Goal: Information Seeking & Learning: Learn about a topic

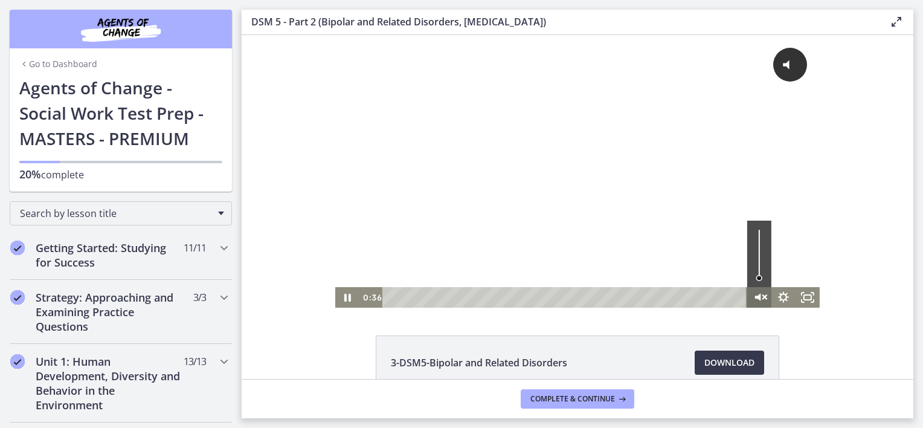
click at [754, 295] on icon "Unmute" at bounding box center [759, 297] width 29 height 25
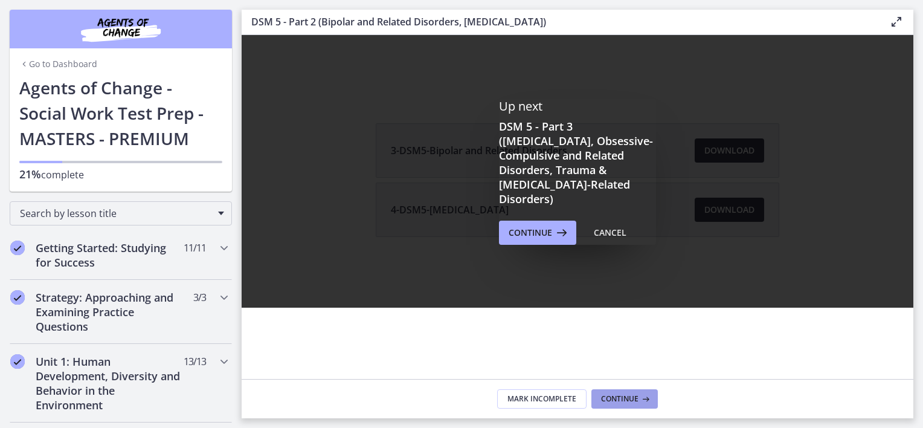
click at [627, 401] on span "Continue" at bounding box center [619, 399] width 37 height 10
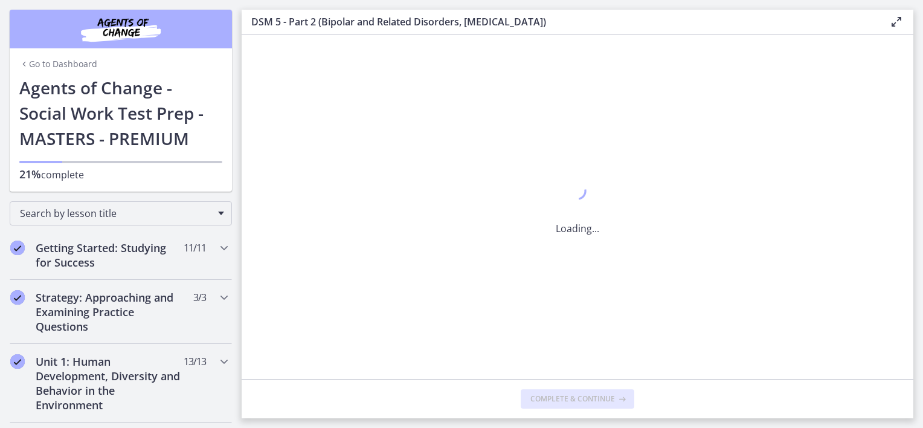
click at [627, 401] on button "Complete & continue" at bounding box center [578, 398] width 114 height 19
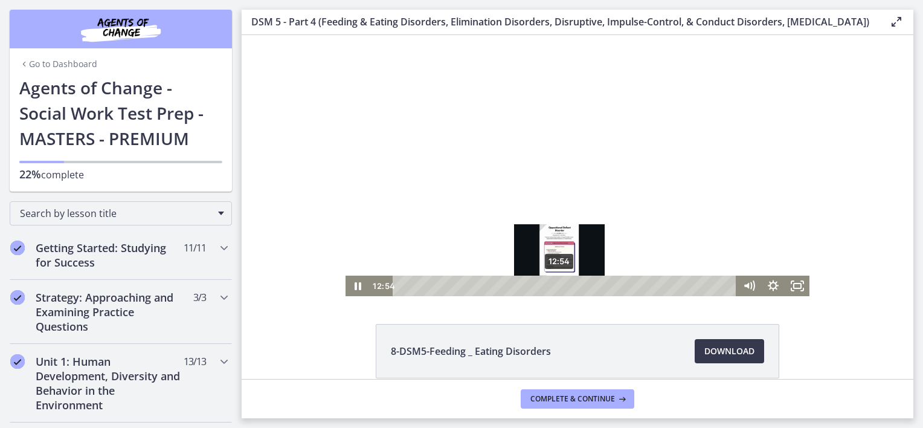
click at [555, 286] on div "12:54" at bounding box center [566, 285] width 329 height 21
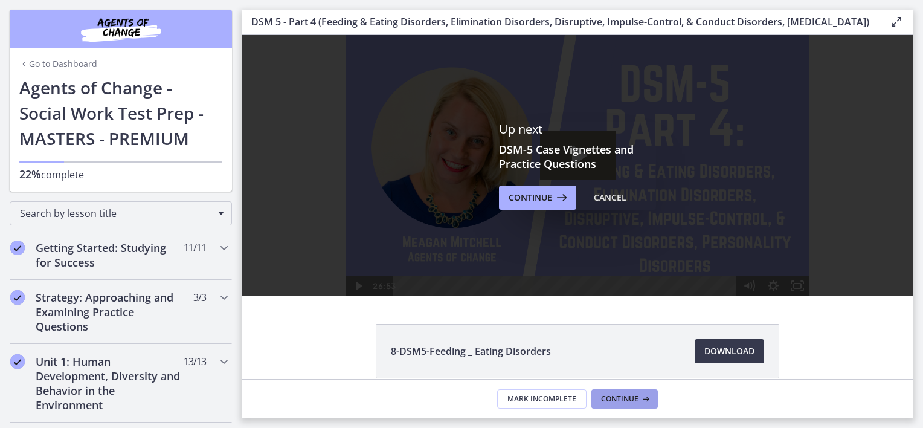
click at [623, 401] on span "Continue" at bounding box center [619, 399] width 37 height 10
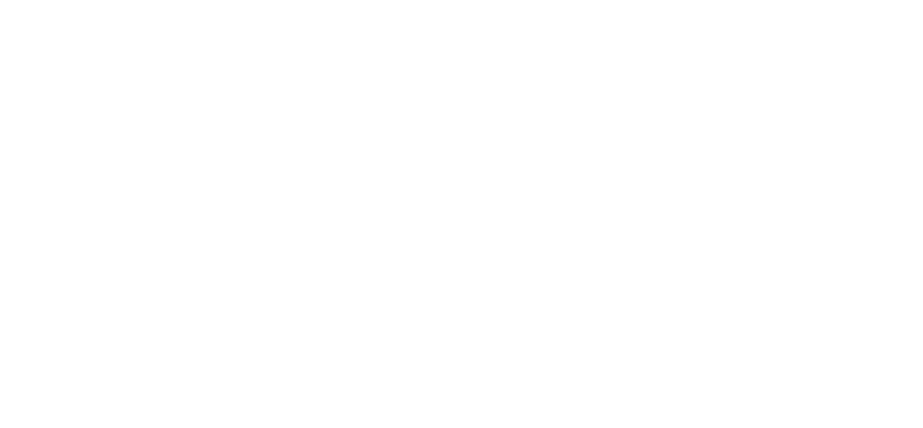
click at [258, 61] on div at bounding box center [278, 71] width 485 height 272
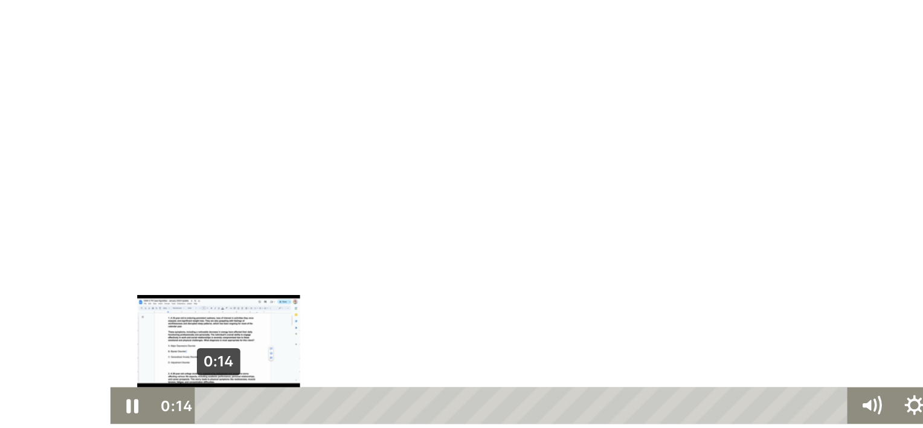
click at [92, 199] on div "0:14" at bounding box center [267, 197] width 350 height 21
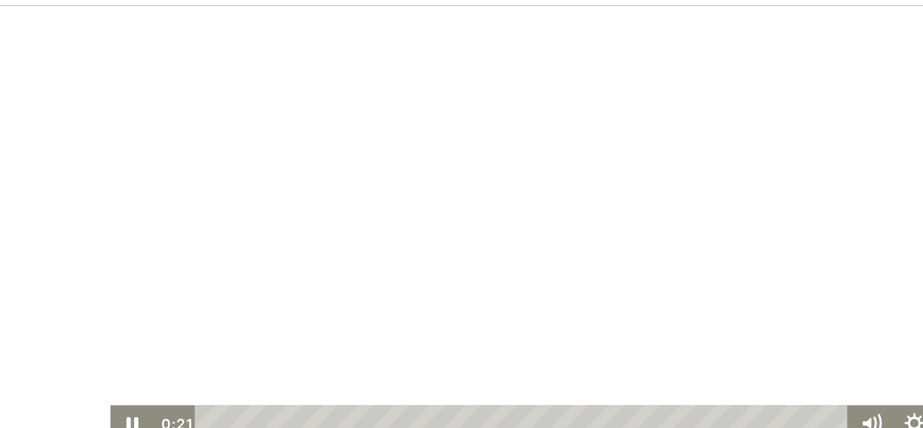
scroll to position [30, 0]
click at [122, 91] on div at bounding box center [278, 88] width 485 height 272
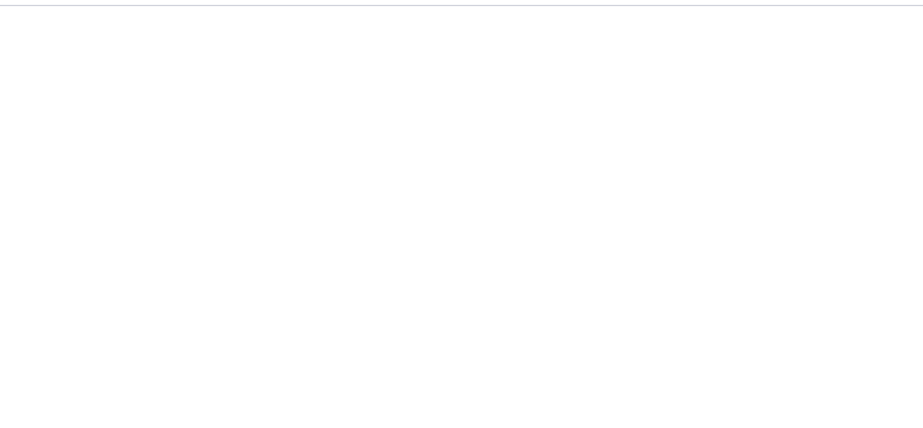
click at [122, 91] on div at bounding box center [278, 88] width 485 height 272
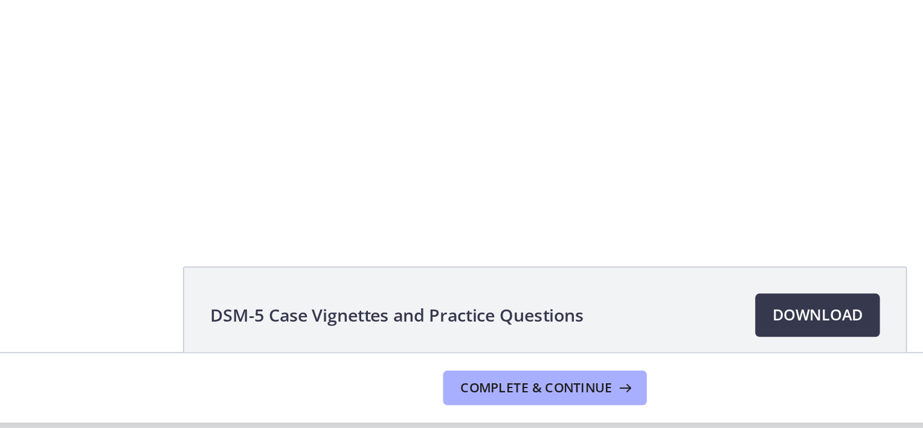
scroll to position [0, 0]
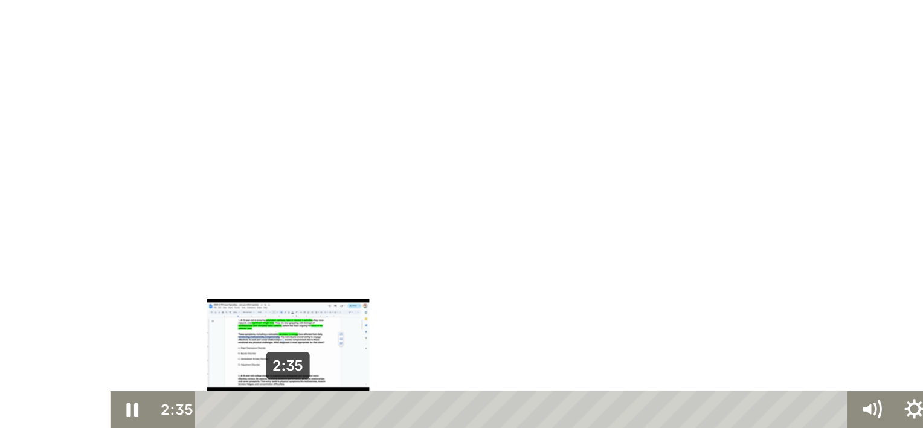
click at [130, 204] on div "2:35" at bounding box center [267, 201] width 350 height 21
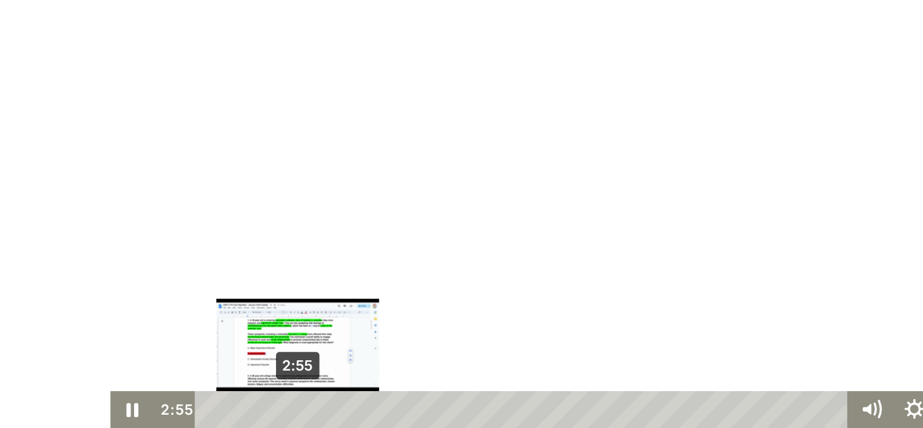
click at [136, 203] on div "2:55" at bounding box center [267, 201] width 350 height 21
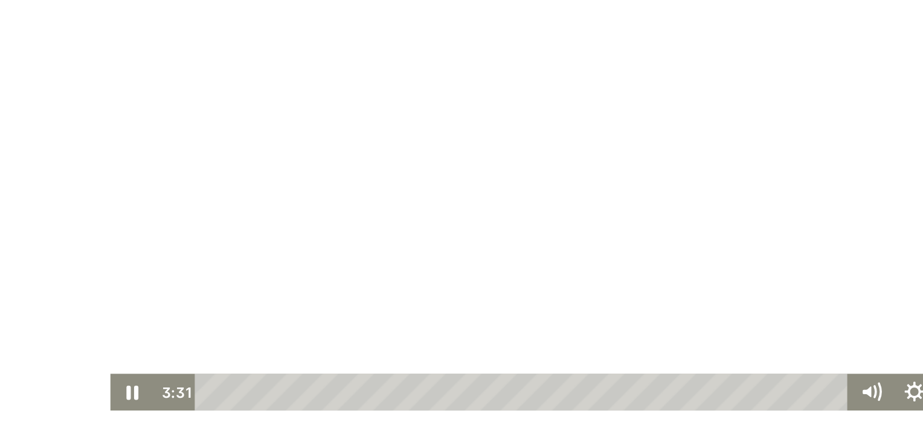
scroll to position [10, 0]
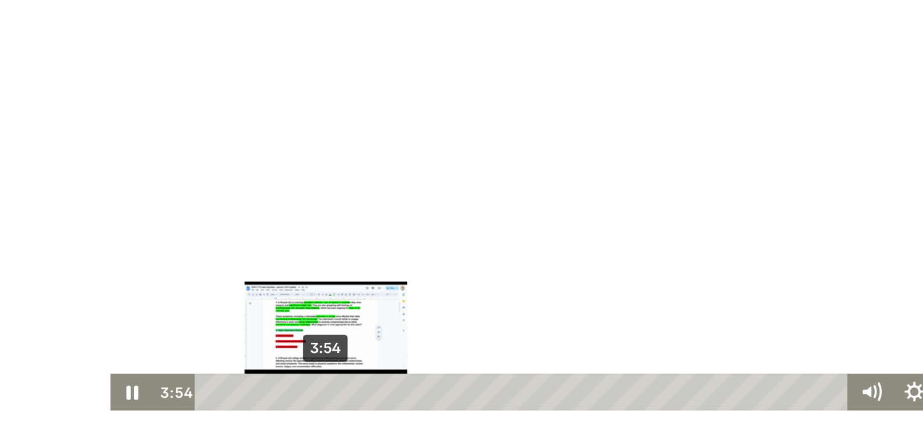
click at [152, 184] on div "3:54" at bounding box center [267, 184] width 350 height 21
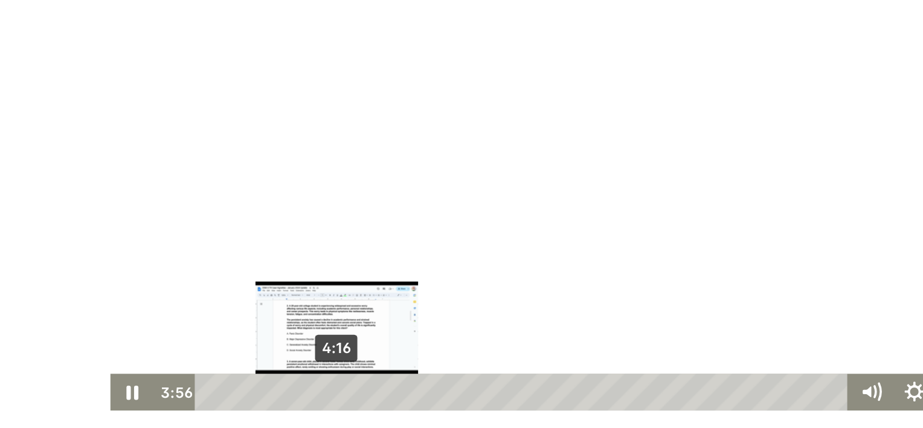
click at [158, 185] on div "4:16" at bounding box center [267, 184] width 350 height 21
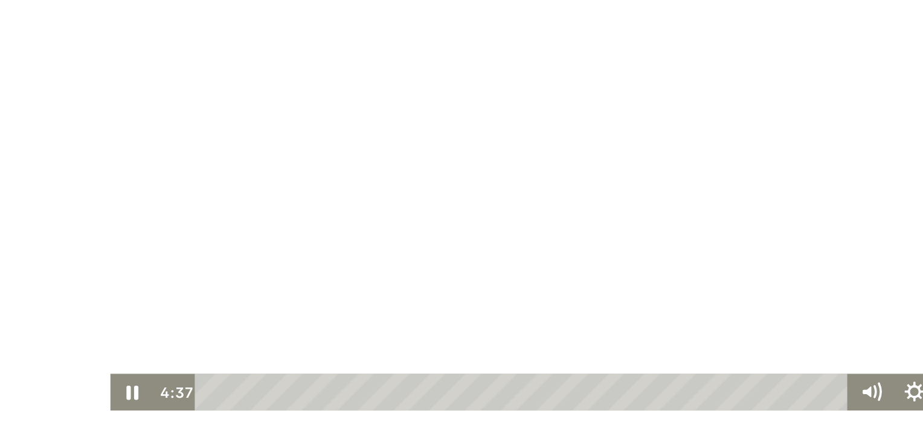
click at [240, 88] on div at bounding box center [278, 58] width 485 height 272
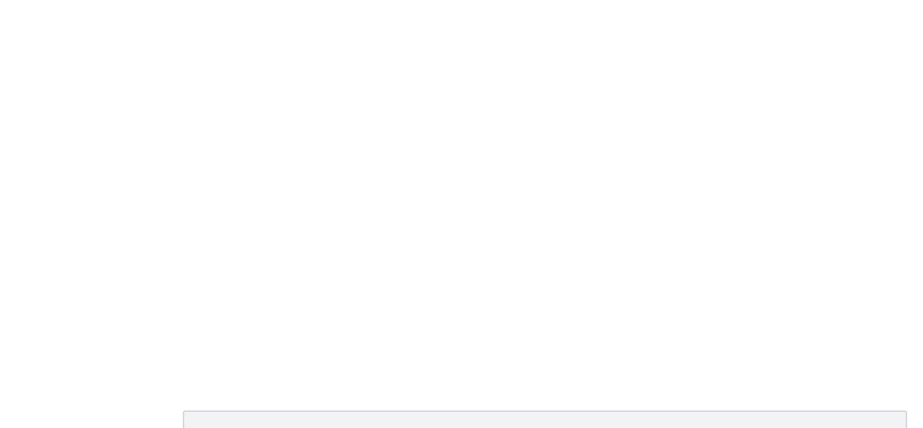
scroll to position [38, 0]
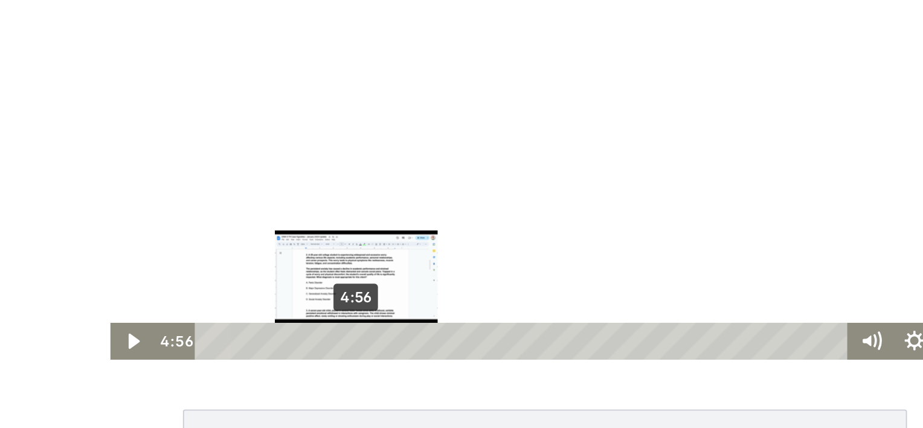
click at [169, 132] on div "4:56" at bounding box center [267, 133] width 350 height 21
click at [172, 131] on div "Playbar" at bounding box center [175, 132] width 7 height 7
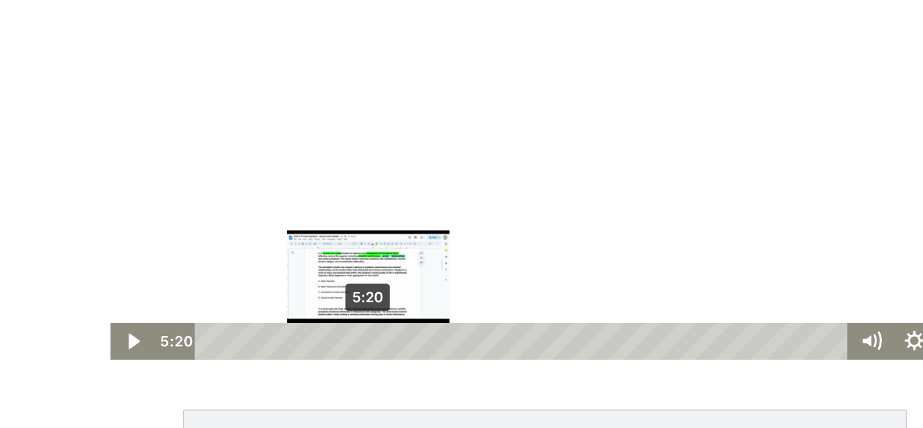
click at [176, 132] on div "5:20" at bounding box center [267, 133] width 350 height 21
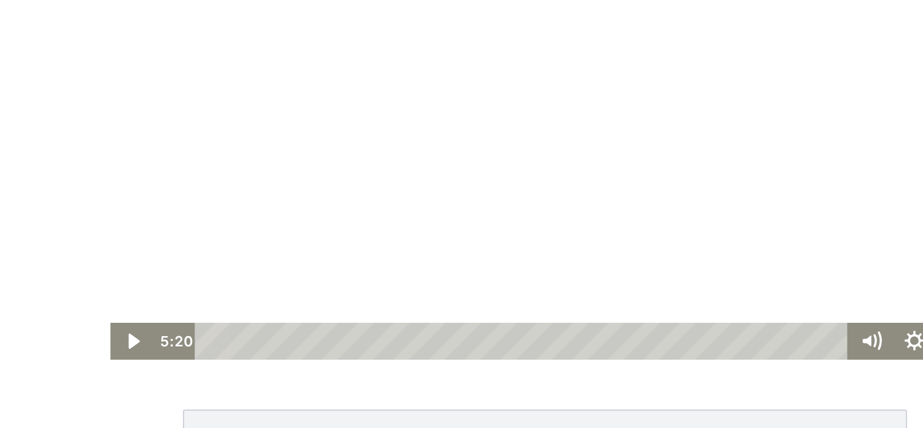
click at [228, 97] on div at bounding box center [278, 7] width 485 height 272
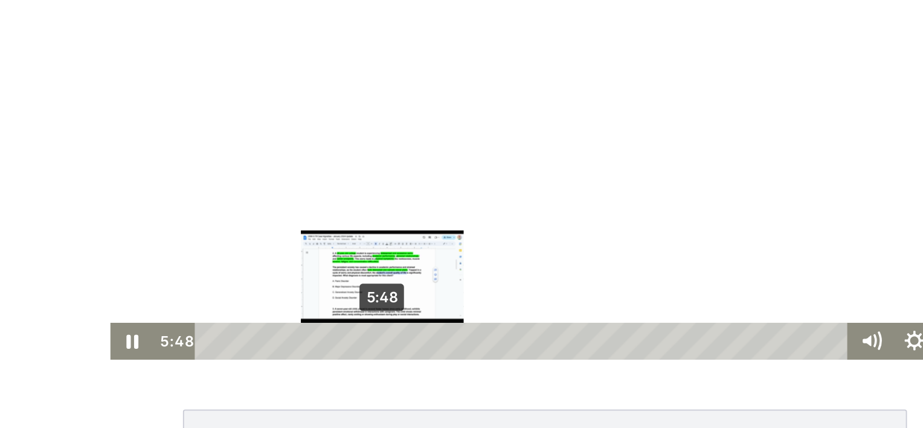
click at [184, 135] on div "5:48" at bounding box center [267, 133] width 350 height 21
click at [187, 133] on div "Playbar" at bounding box center [190, 132] width 7 height 7
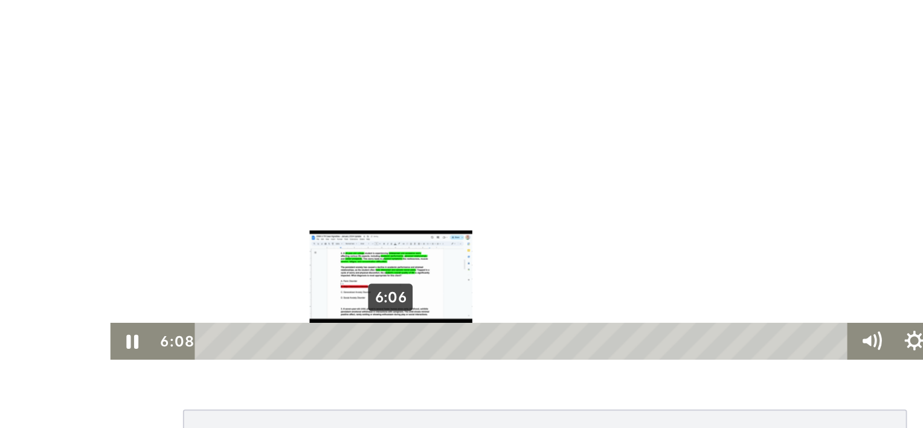
click at [190, 132] on div "Playbar" at bounding box center [193, 132] width 7 height 7
click at [193, 132] on div "Playbar" at bounding box center [196, 132] width 7 height 7
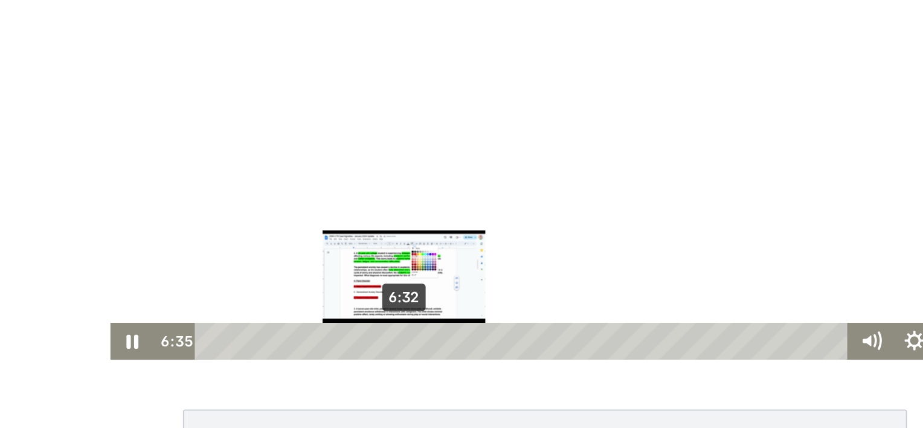
click at [196, 131] on div "6:32" at bounding box center [267, 133] width 350 height 21
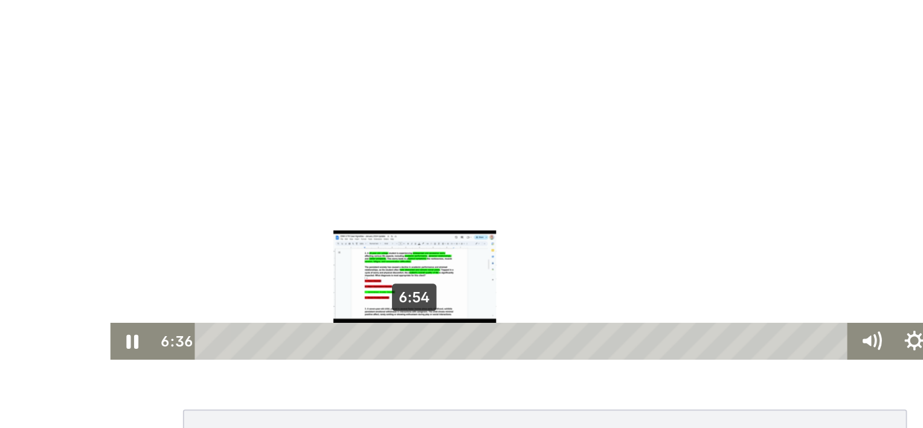
click at [202, 129] on div "6:54" at bounding box center [267, 133] width 350 height 21
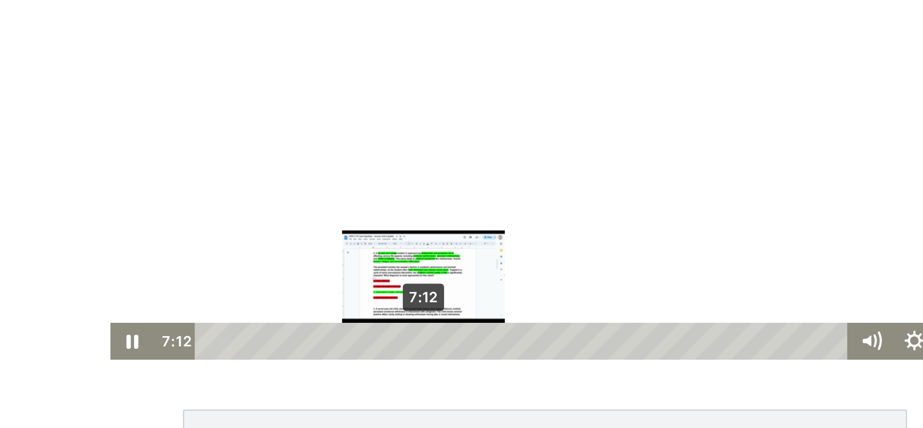
click at [207, 134] on div "7:12" at bounding box center [267, 133] width 350 height 21
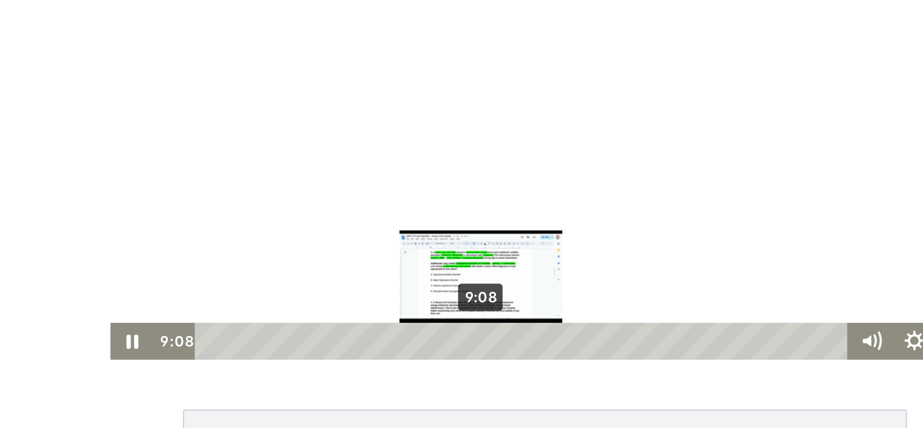
click at [239, 133] on div "9:08" at bounding box center [267, 133] width 350 height 21
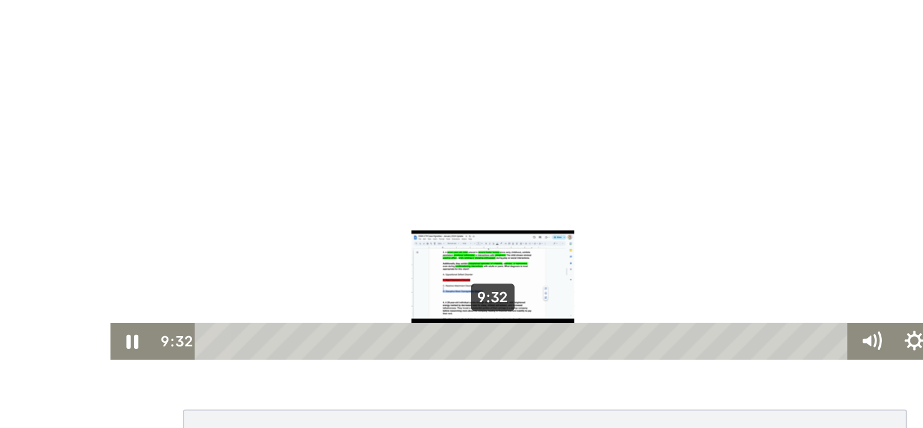
click at [245, 132] on div "9:32" at bounding box center [267, 133] width 350 height 21
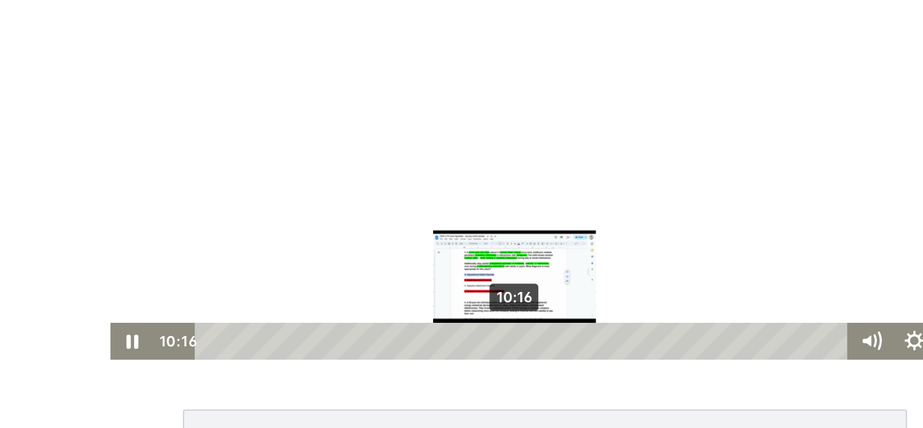
click at [257, 132] on div "10:16" at bounding box center [267, 133] width 350 height 21
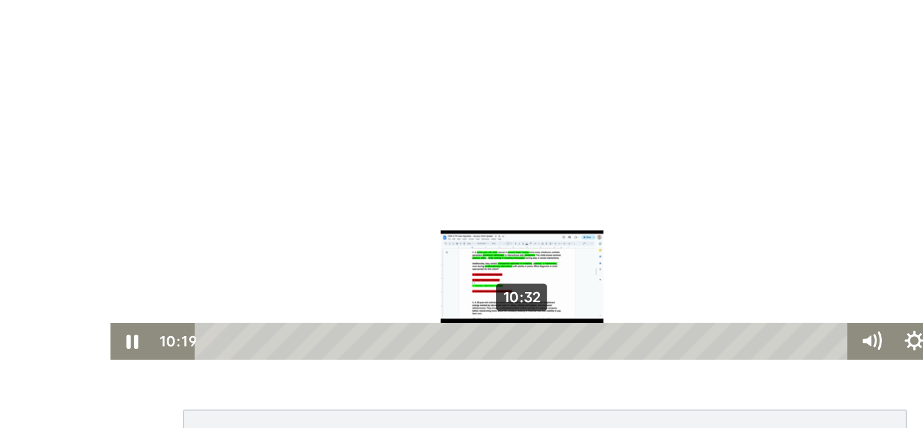
click at [262, 132] on div "10:32" at bounding box center [267, 133] width 350 height 21
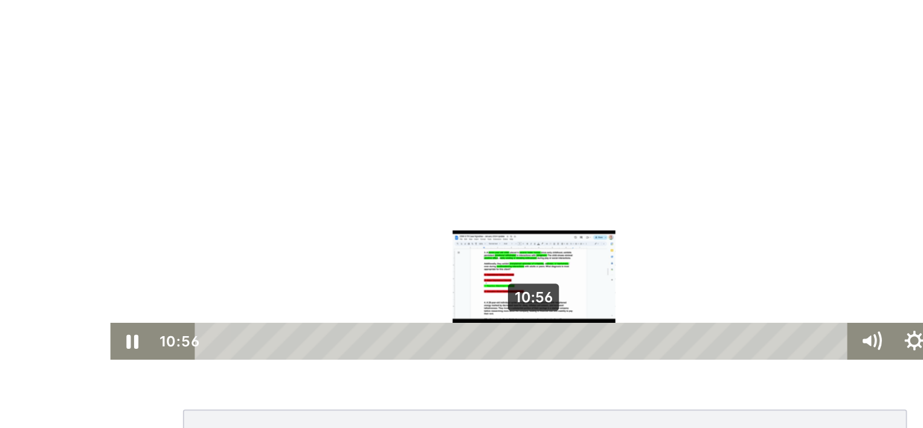
click at [268, 132] on div "10:56" at bounding box center [267, 133] width 350 height 21
click at [269, 132] on div "Playbar" at bounding box center [272, 132] width 7 height 7
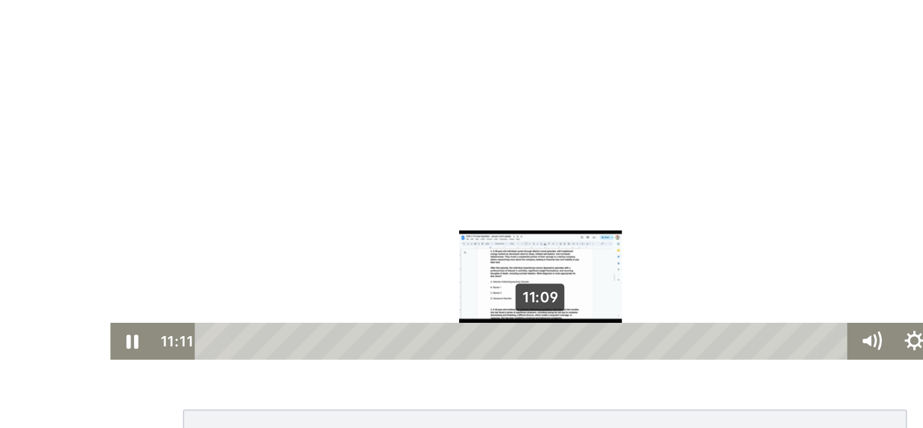
click at [272, 131] on div "11:09" at bounding box center [267, 133] width 350 height 21
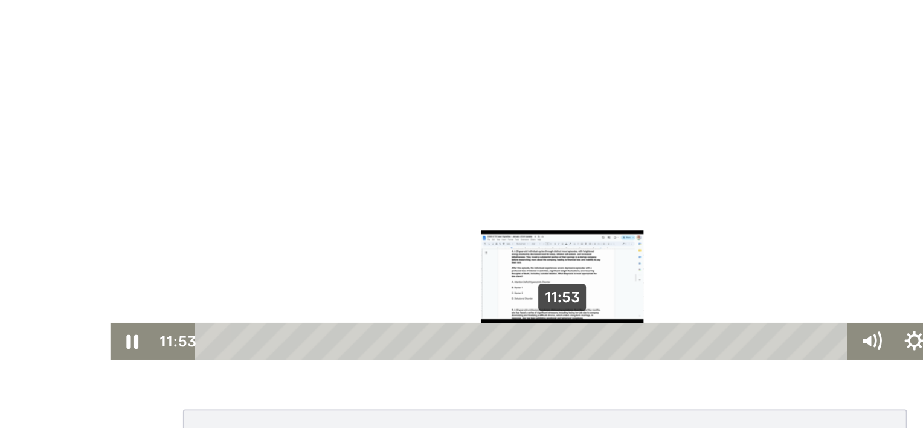
click at [284, 133] on div "11:53" at bounding box center [267, 133] width 350 height 21
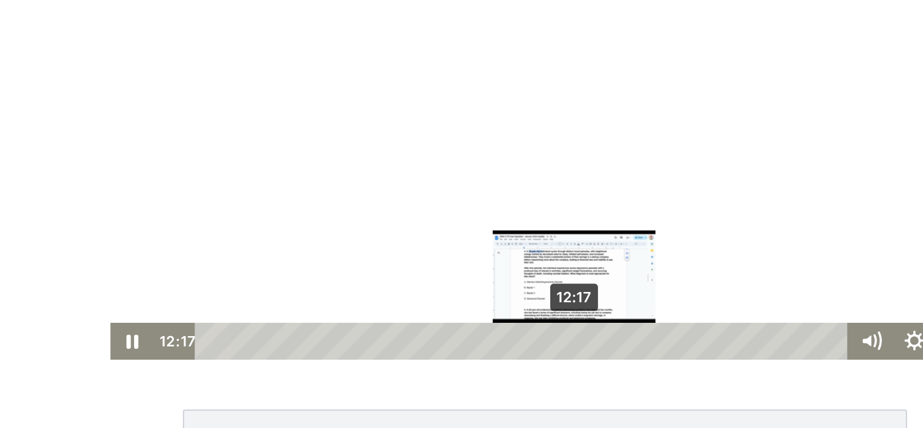
click at [291, 133] on div "12:17" at bounding box center [267, 133] width 350 height 21
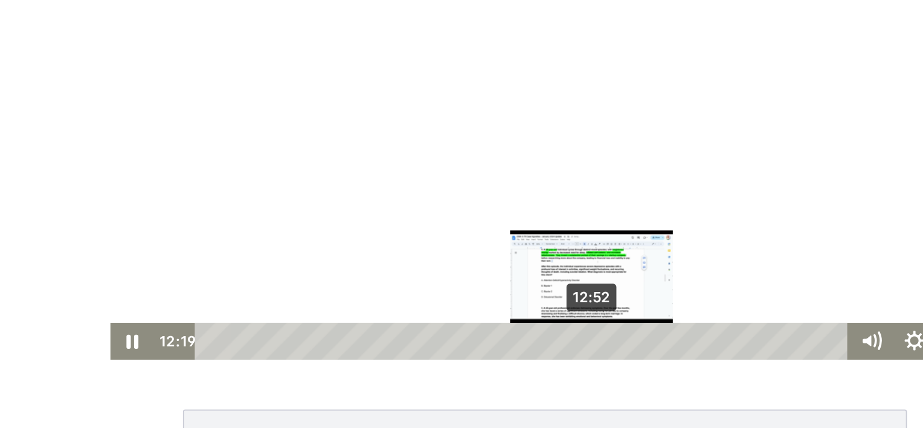
click at [300, 133] on div "12:52" at bounding box center [267, 133] width 350 height 21
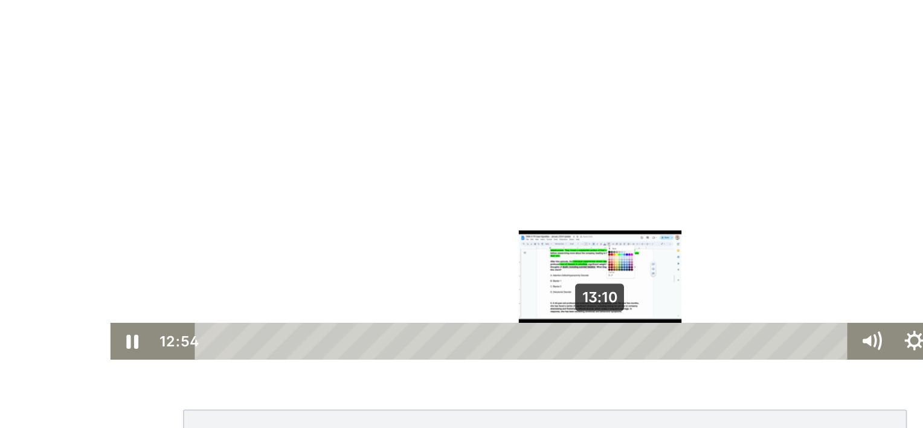
click at [305, 132] on div "13:10" at bounding box center [267, 133] width 350 height 21
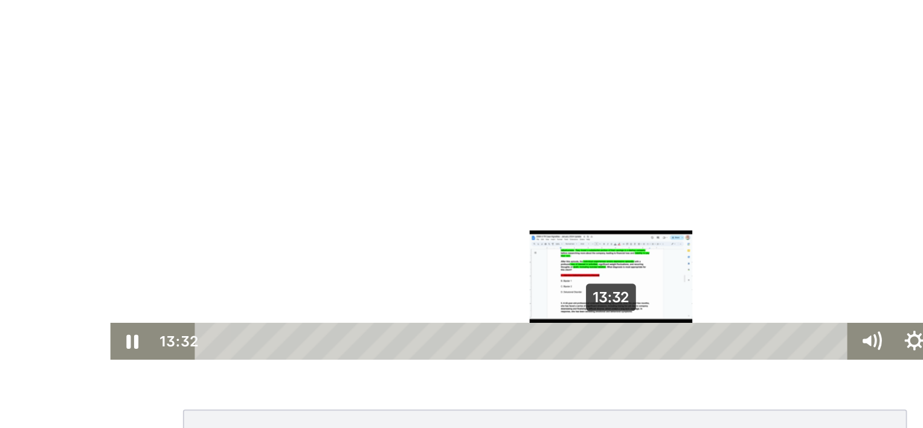
click at [311, 133] on div "13:32" at bounding box center [267, 133] width 350 height 21
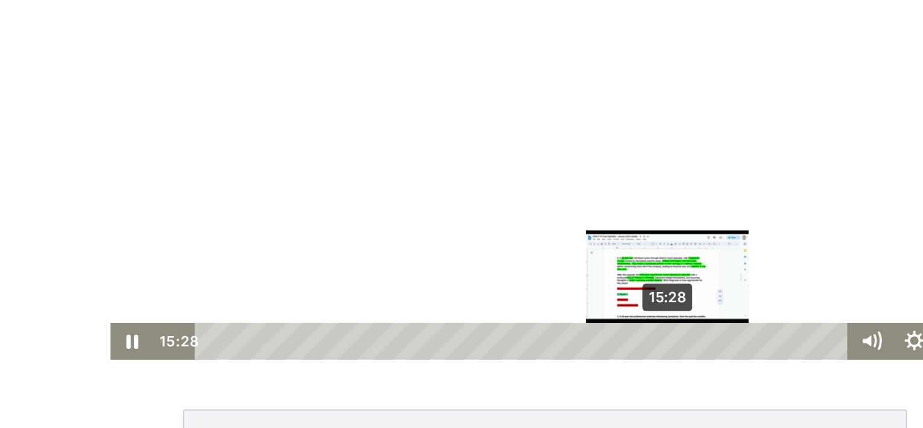
click at [343, 132] on div "15:28" at bounding box center [267, 133] width 350 height 21
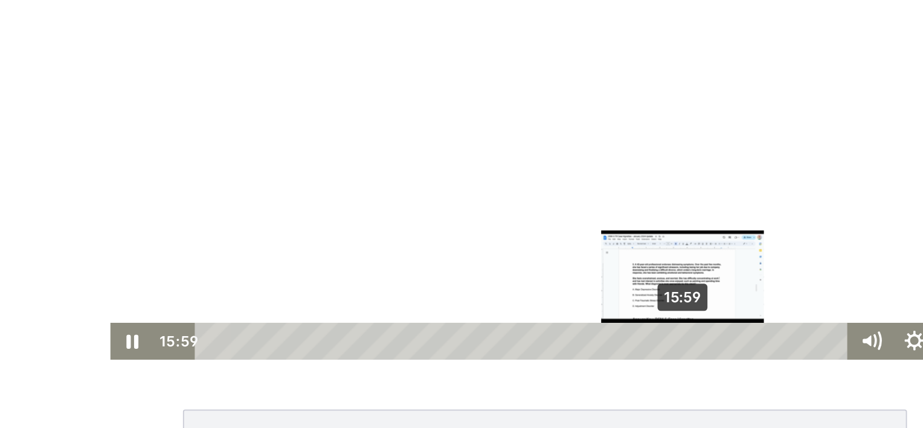
click at [352, 135] on div "15:59" at bounding box center [267, 133] width 350 height 21
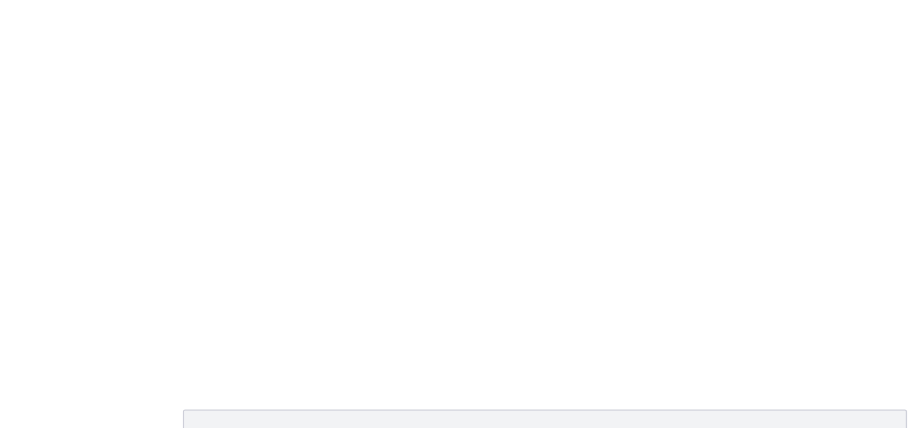
click at [363, 84] on div at bounding box center [278, 7] width 485 height 272
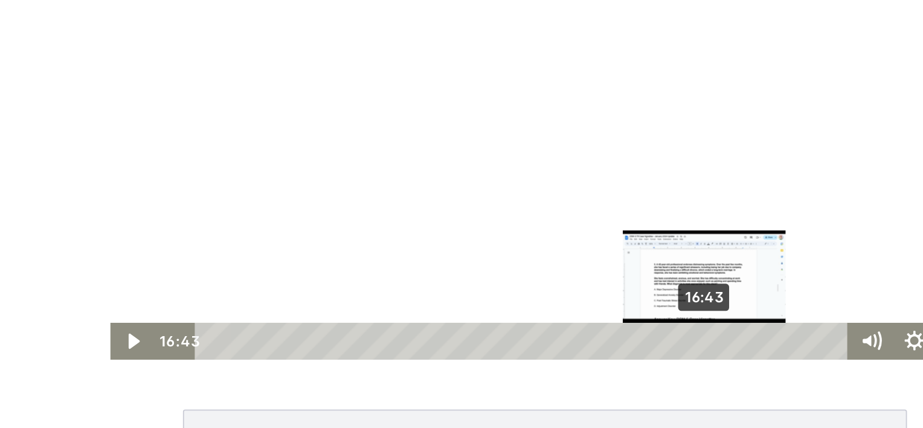
click at [364, 134] on div "16:43" at bounding box center [267, 133] width 350 height 21
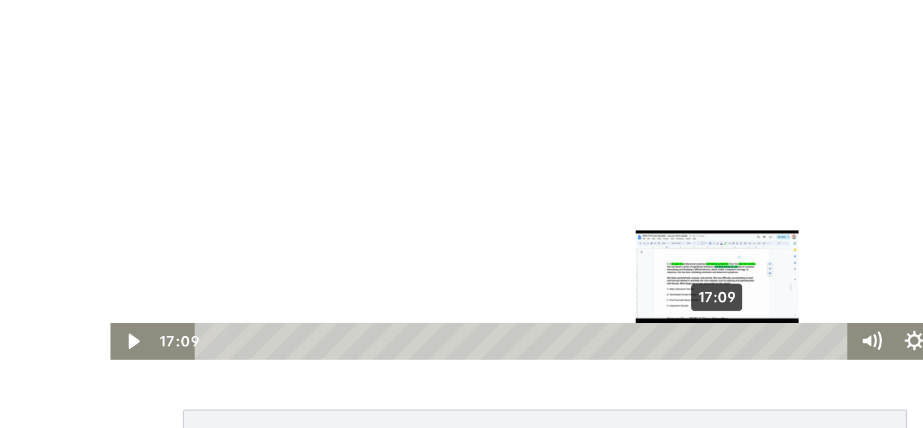
click at [371, 130] on div "17:09" at bounding box center [267, 133] width 350 height 21
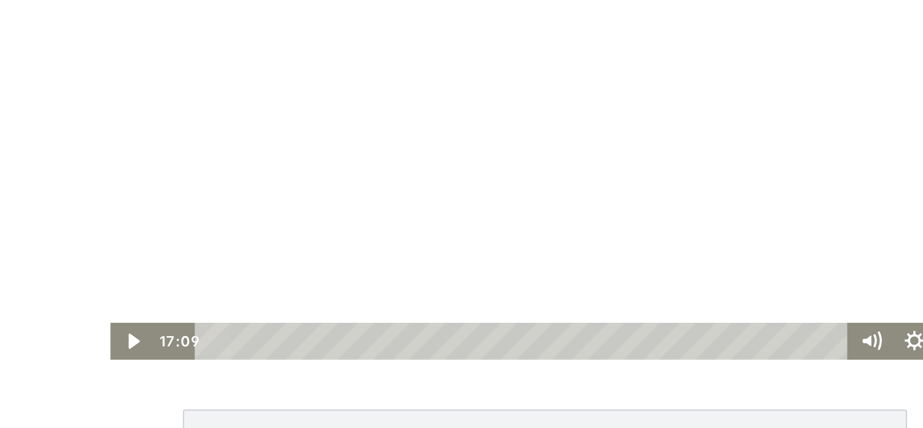
click at [274, 53] on div at bounding box center [278, 7] width 485 height 272
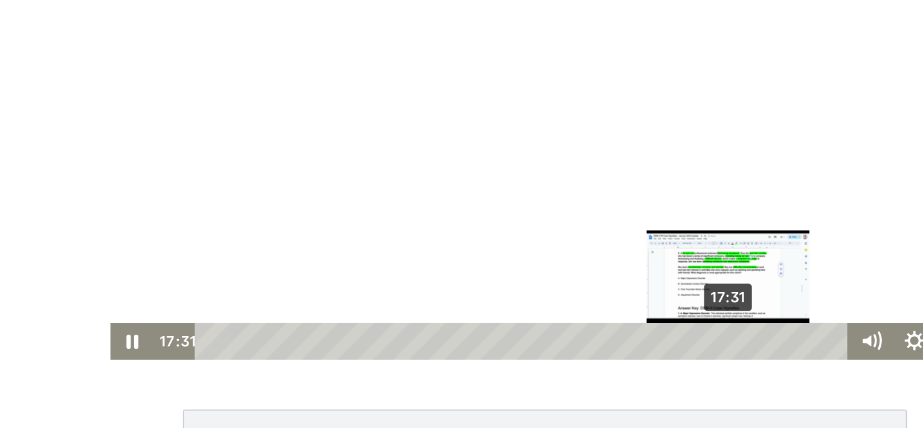
click at [377, 133] on div "17:31" at bounding box center [267, 133] width 350 height 21
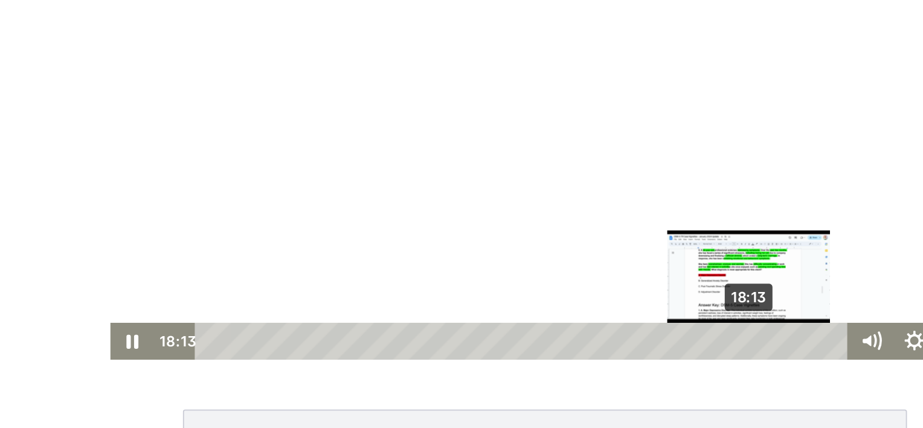
click at [388, 130] on div "18:13" at bounding box center [267, 133] width 350 height 21
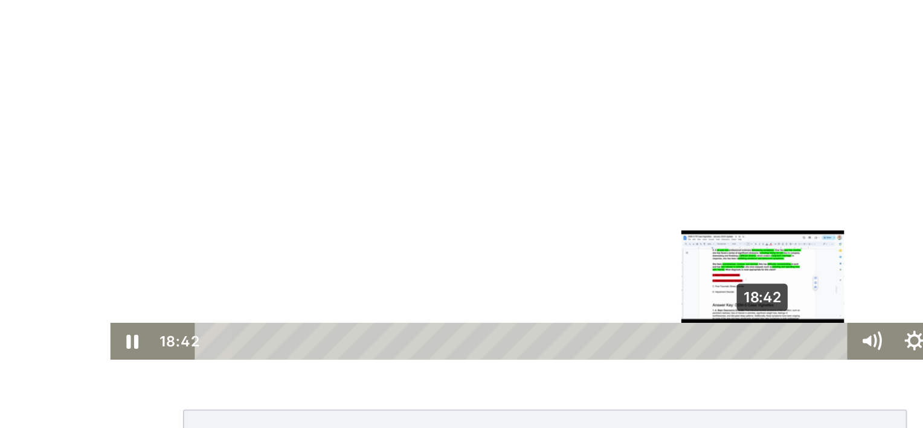
click at [396, 131] on div "18:42" at bounding box center [267, 133] width 350 height 21
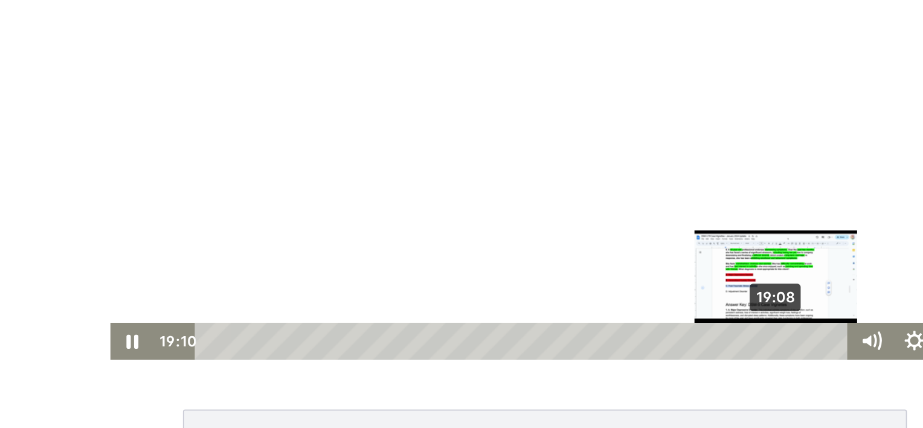
click at [404, 131] on div "19:08" at bounding box center [267, 133] width 350 height 21
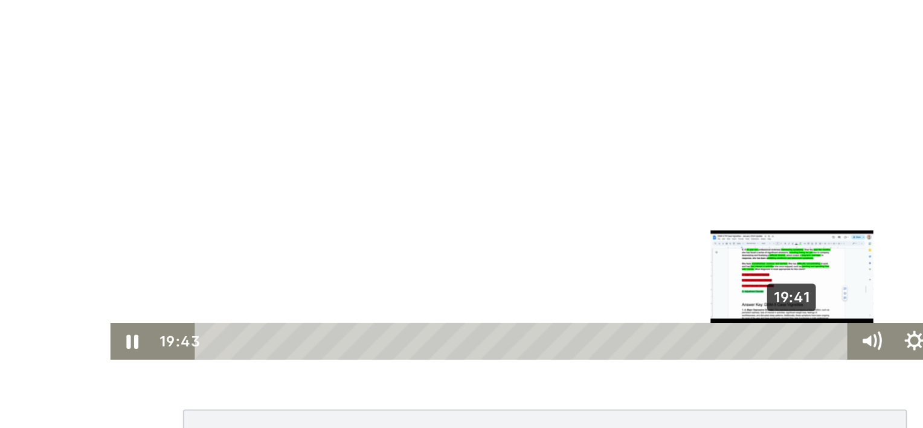
click at [413, 131] on div "19:41" at bounding box center [267, 133] width 350 height 21
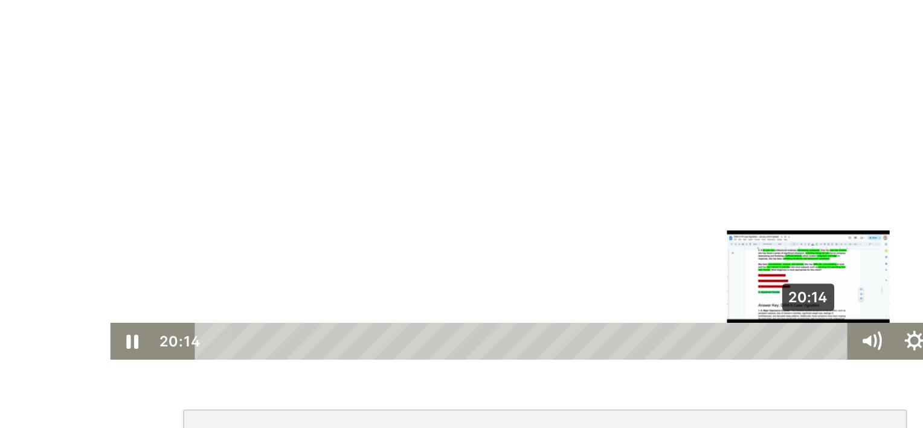
click at [422, 131] on div "20:14" at bounding box center [267, 133] width 350 height 21
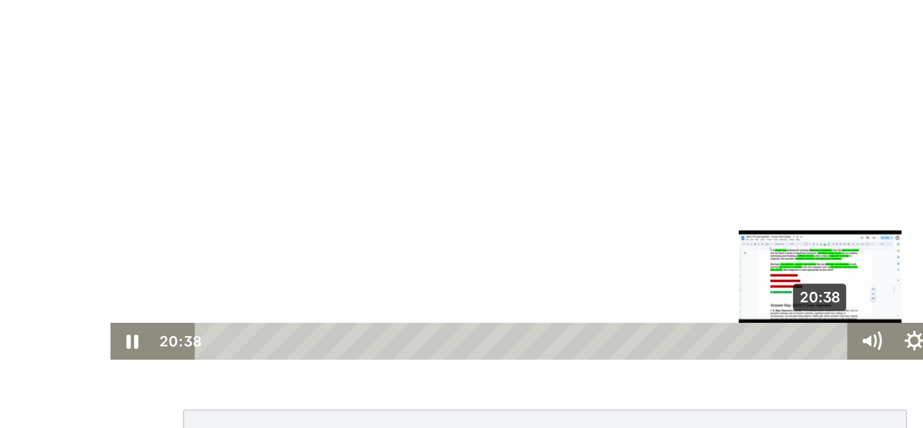
click at [428, 132] on div "20:38" at bounding box center [267, 133] width 350 height 21
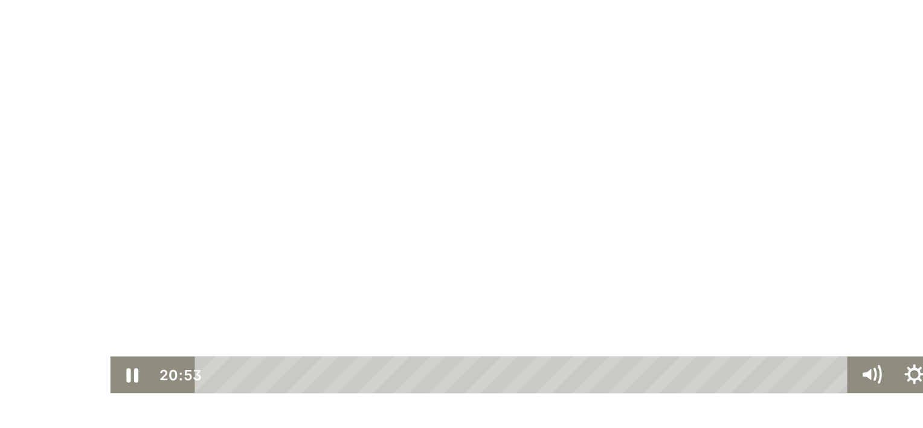
scroll to position [68, 0]
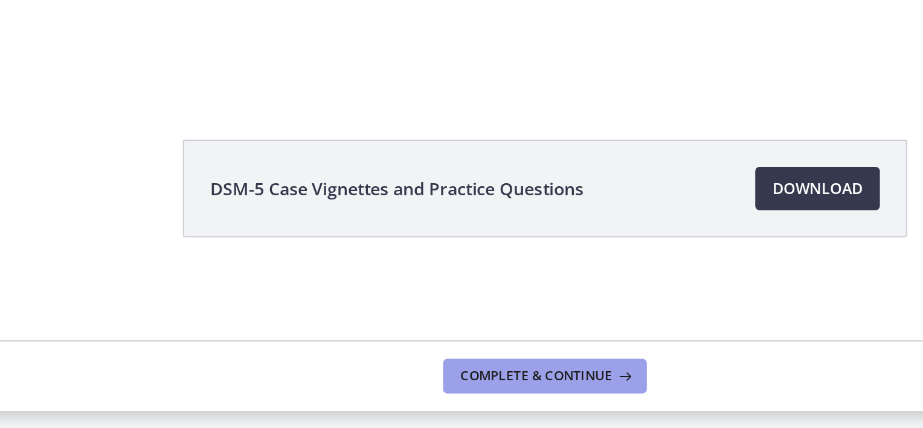
click at [568, 402] on span "Complete & continue" at bounding box center [572, 399] width 85 height 10
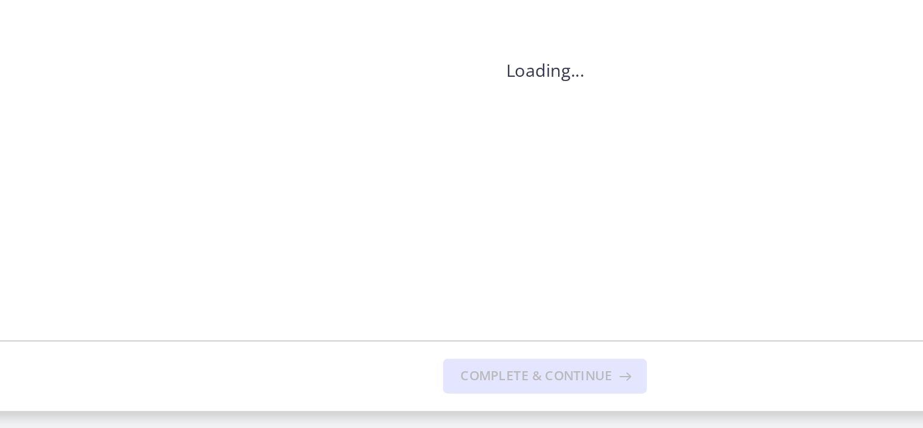
scroll to position [0, 0]
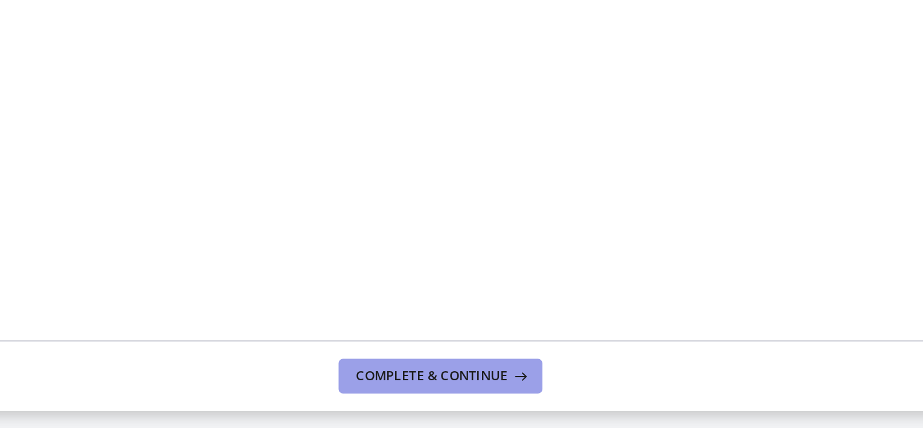
click at [571, 398] on span "Complete & continue" at bounding box center [572, 399] width 85 height 10
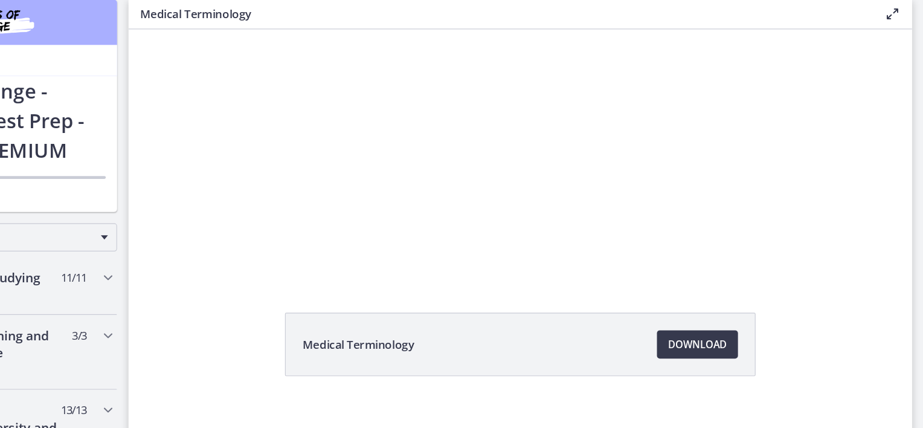
scroll to position [58, 0]
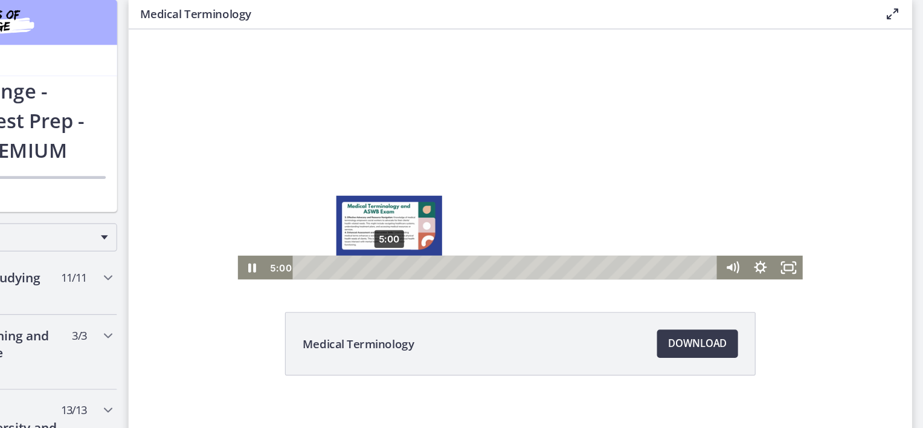
click at [347, 227] on div "5:00" at bounding box center [453, 224] width 350 height 21
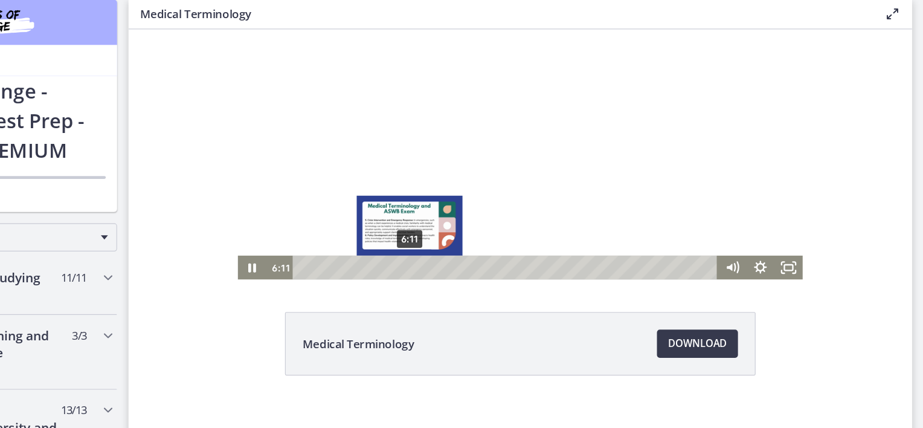
click at [365, 221] on div "6:11" at bounding box center [453, 224] width 350 height 21
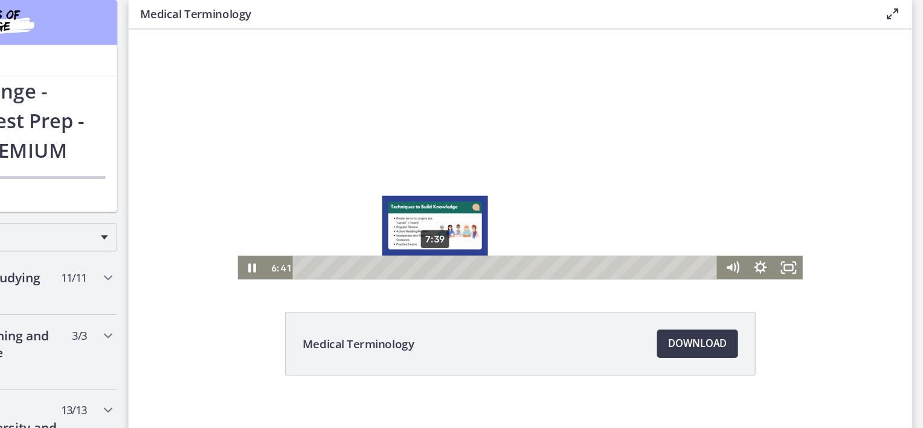
click at [387, 224] on div "7:39" at bounding box center [453, 224] width 350 height 21
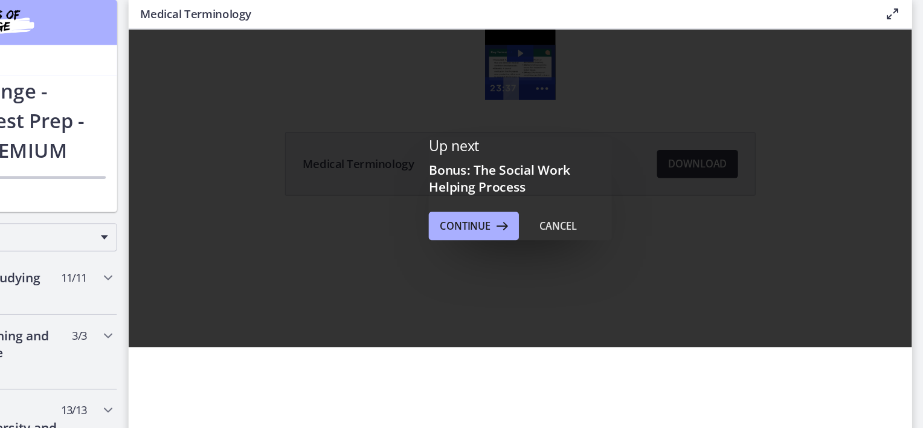
scroll to position [0, 0]
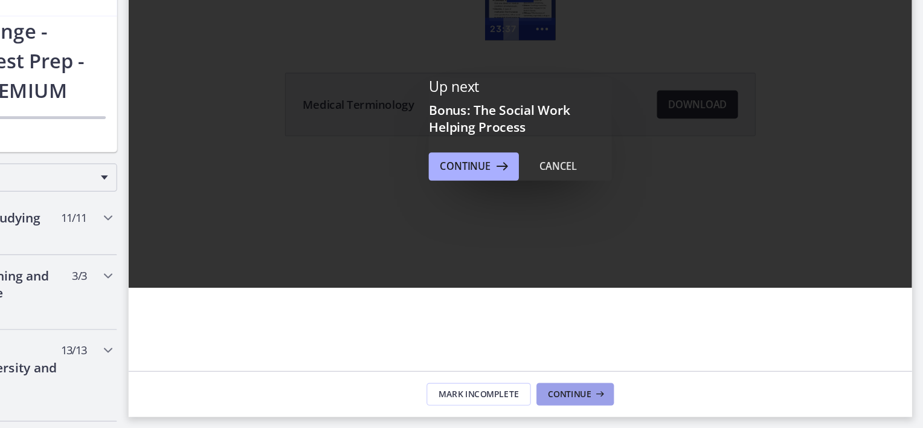
click at [625, 396] on span "Continue" at bounding box center [619, 399] width 37 height 10
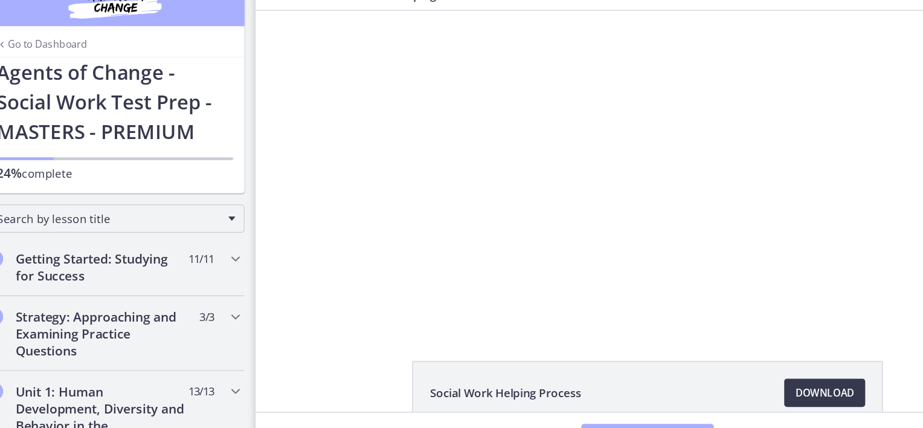
click at [426, 143] on div at bounding box center [591, 146] width 559 height 272
